Goal: Transaction & Acquisition: Download file/media

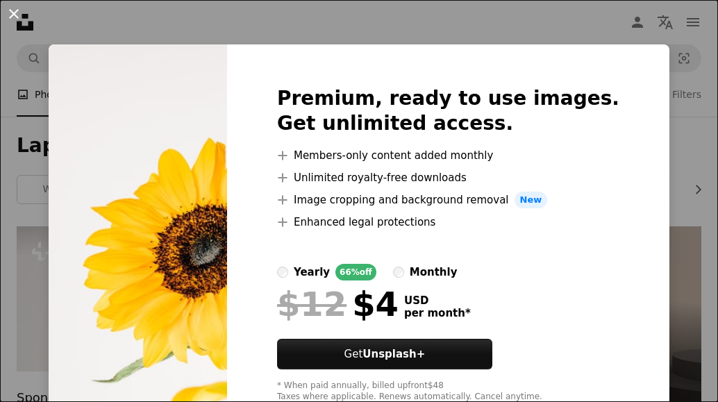
click at [8, 16] on button "An X shape" at bounding box center [14, 14] width 17 height 17
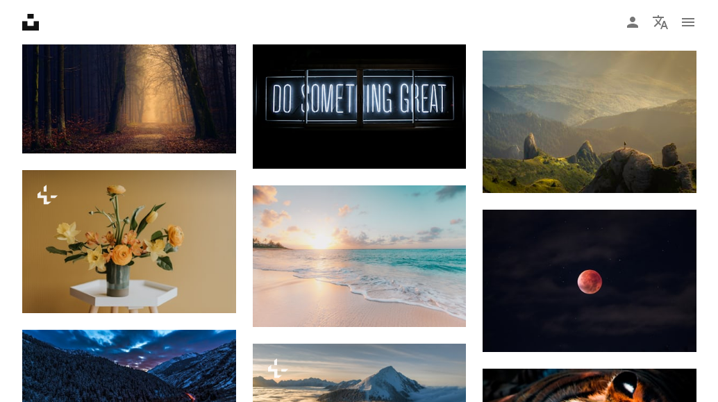
scroll to position [684, 0]
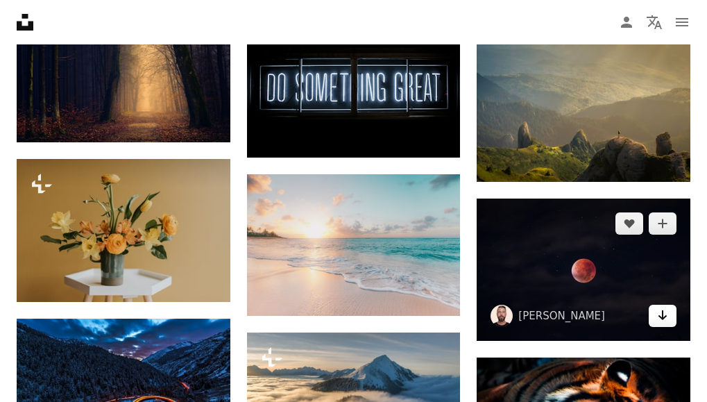
click at [665, 317] on icon "Download" at bounding box center [663, 315] width 9 height 10
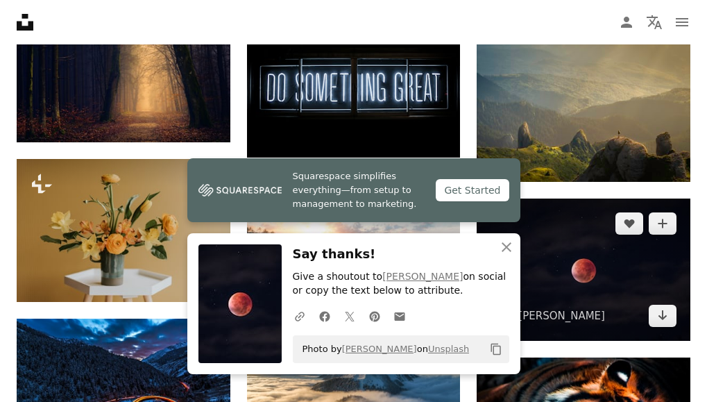
click at [600, 282] on img at bounding box center [584, 269] width 214 height 142
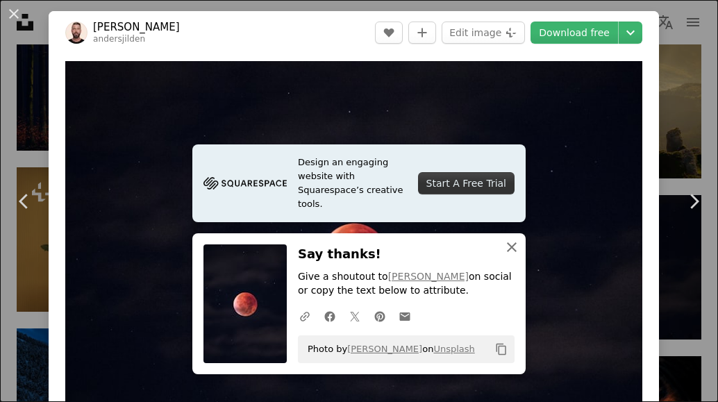
click at [509, 246] on icon "An X shape" at bounding box center [511, 247] width 17 height 17
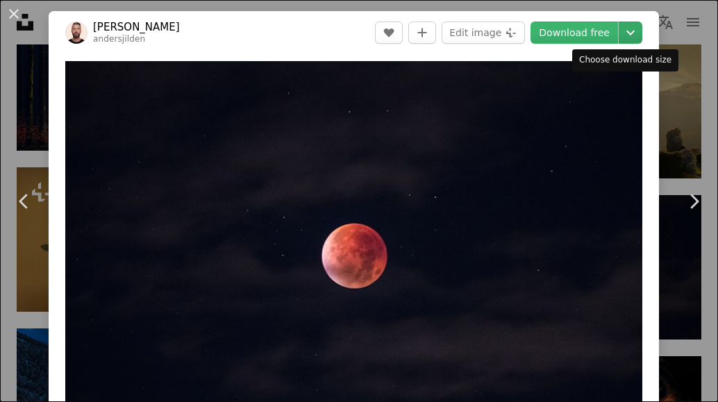
click at [619, 34] on icon "Chevron down" at bounding box center [630, 32] width 22 height 17
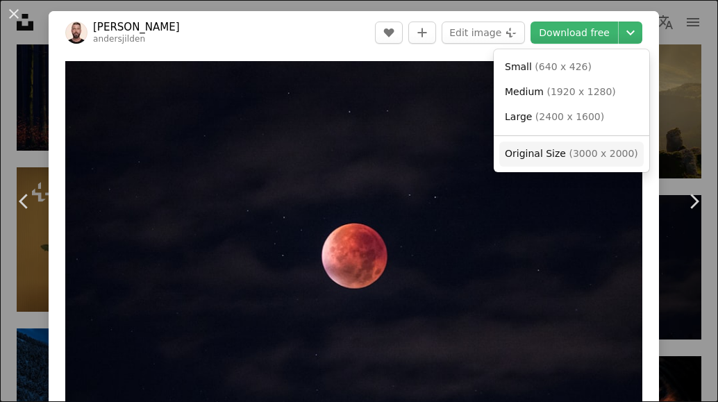
click at [552, 153] on span "Original Size" at bounding box center [535, 153] width 61 height 11
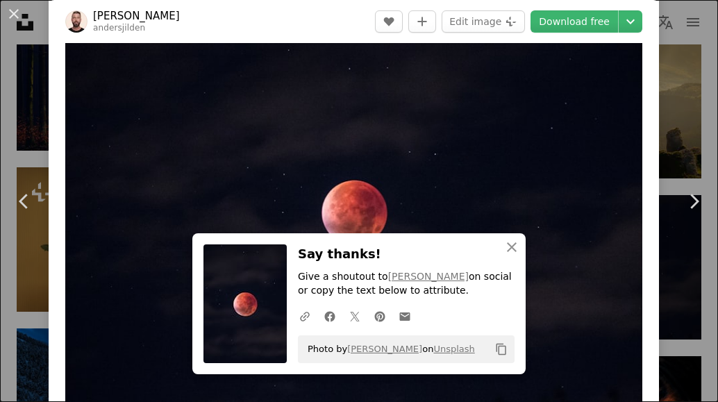
scroll to position [94, 0]
